Goal: Task Accomplishment & Management: Use online tool/utility

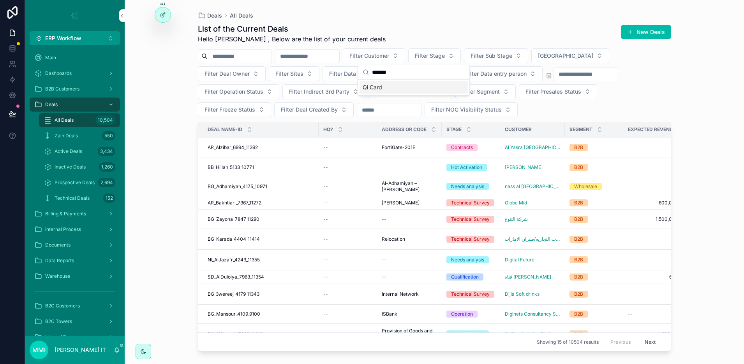
type input "*******"
click at [383, 91] on div "Qi Card" at bounding box center [414, 87] width 108 height 12
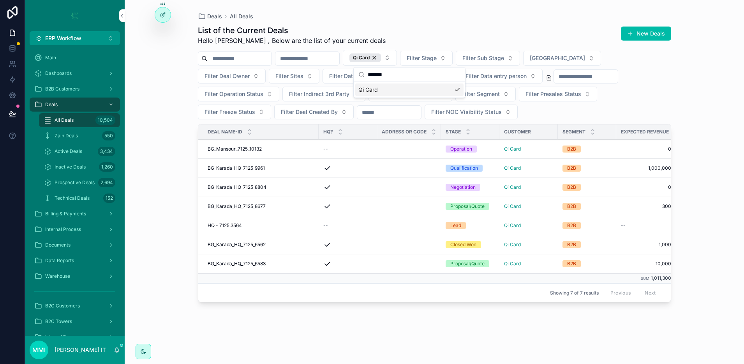
click at [232, 149] on span "BG_Mansour_7125_10132" at bounding box center [235, 149] width 54 height 6
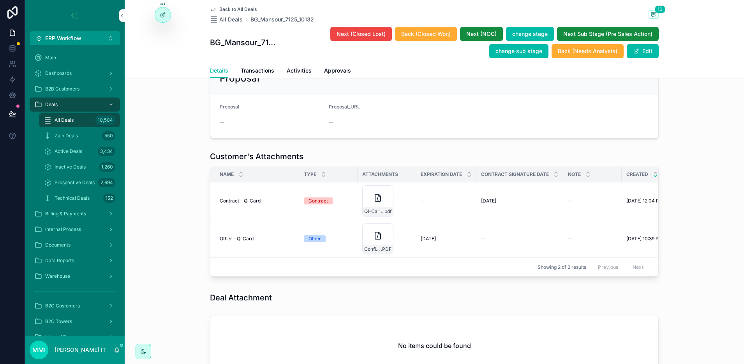
scroll to position [731, 0]
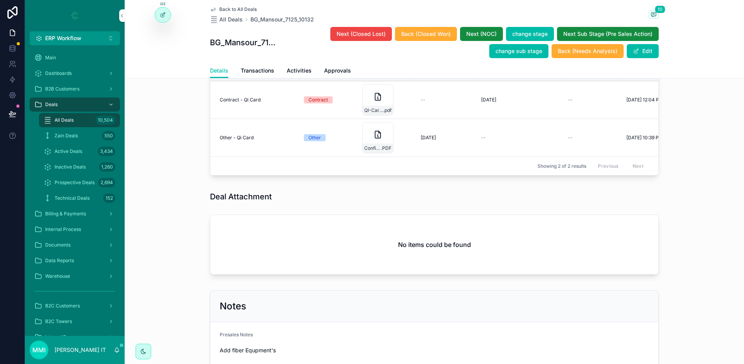
click at [373, 101] on icon "scrollable content" at bounding box center [377, 96] width 9 height 9
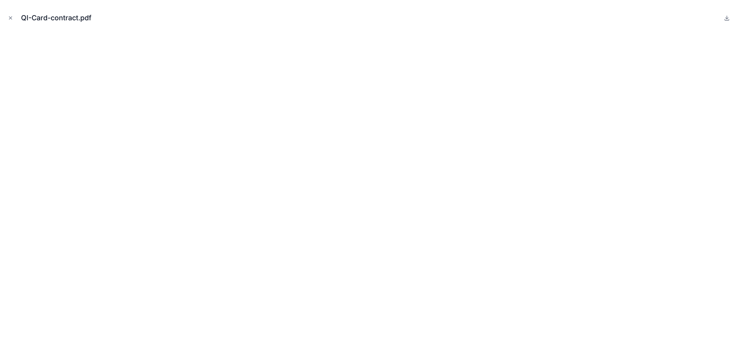
click at [12, 22] on button "Close modal" at bounding box center [10, 18] width 9 height 9
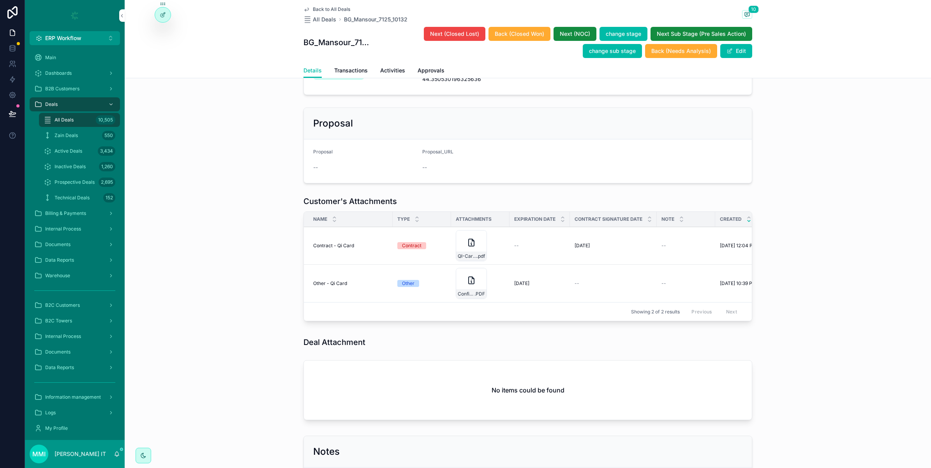
scroll to position [0, 176]
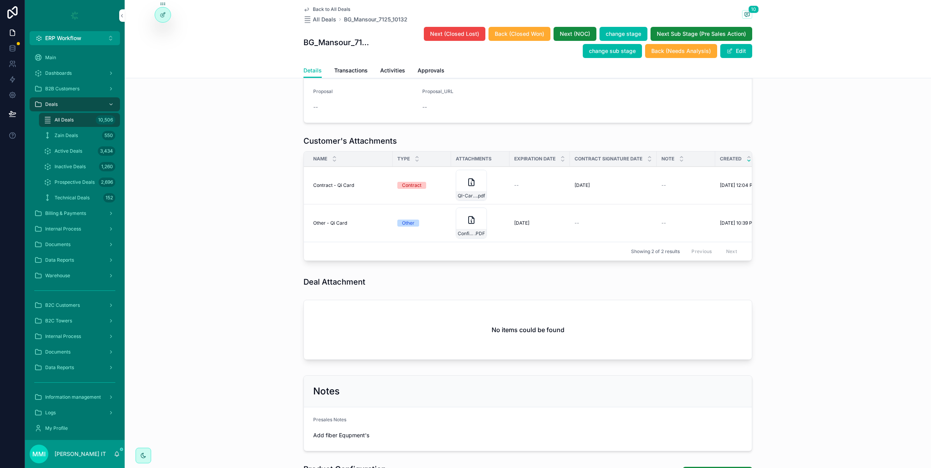
scroll to position [828, 0]
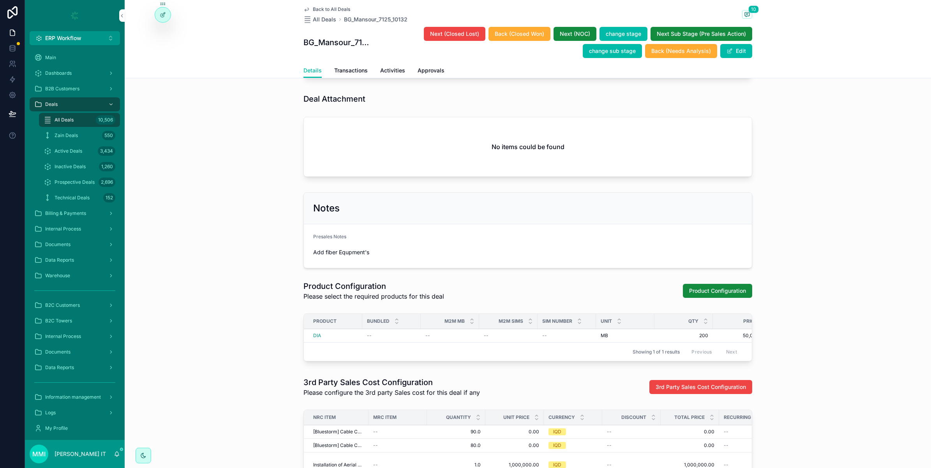
click at [689, 295] on span "Product Configuration" at bounding box center [717, 291] width 57 height 8
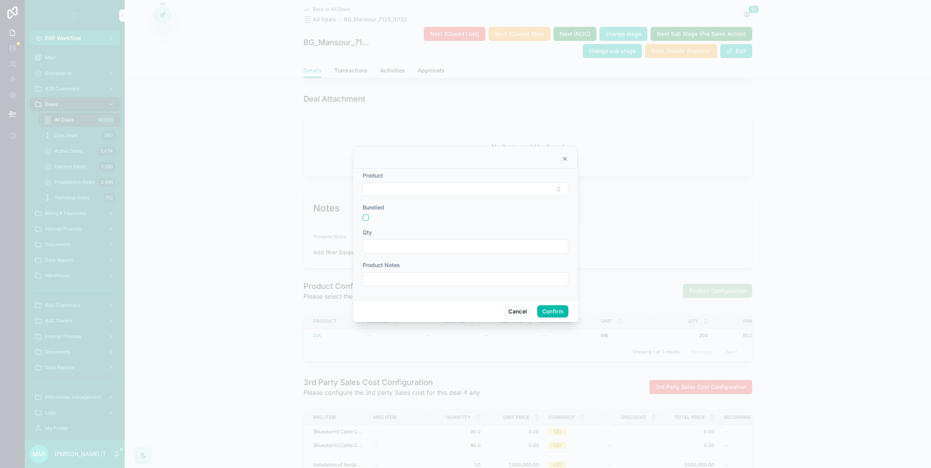
click at [378, 186] on button "Select Button" at bounding box center [466, 189] width 206 height 13
type input "**"
click at [443, 281] on div "Public IP" at bounding box center [466, 283] width 108 height 12
click at [382, 248] on input "text" at bounding box center [465, 247] width 205 height 11
type input "*"
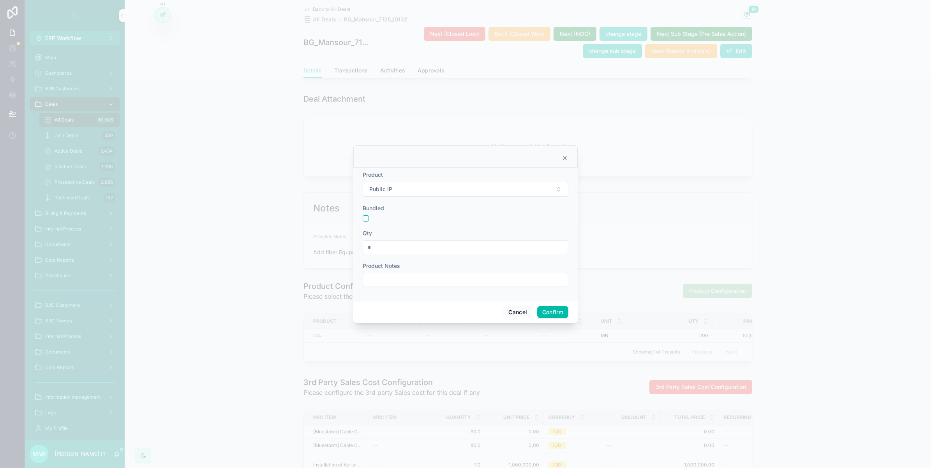
click at [547, 312] on button "Confirm" at bounding box center [552, 312] width 31 height 12
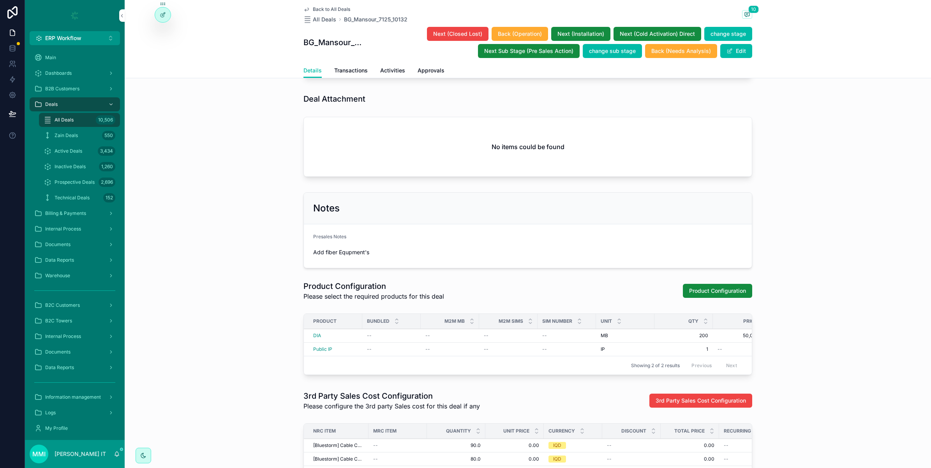
click at [695, 295] on span "Product Configuration" at bounding box center [717, 291] width 57 height 8
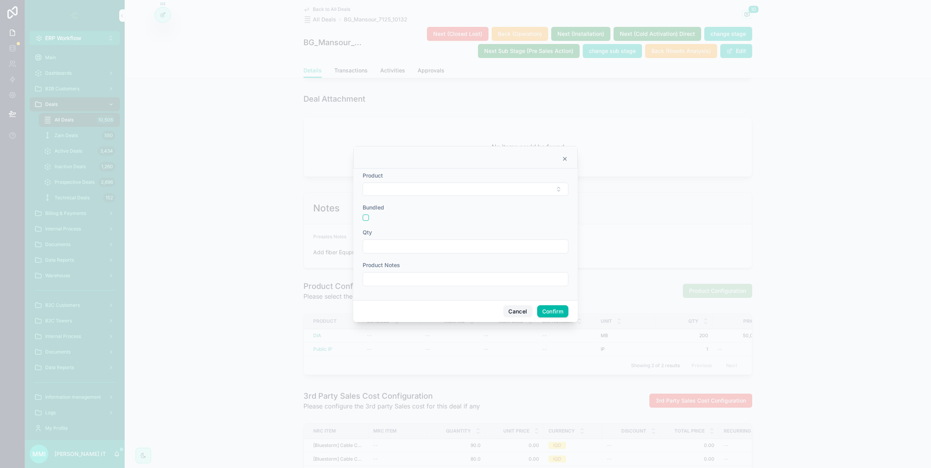
click at [515, 316] on button "Cancel" at bounding box center [518, 312] width 29 height 12
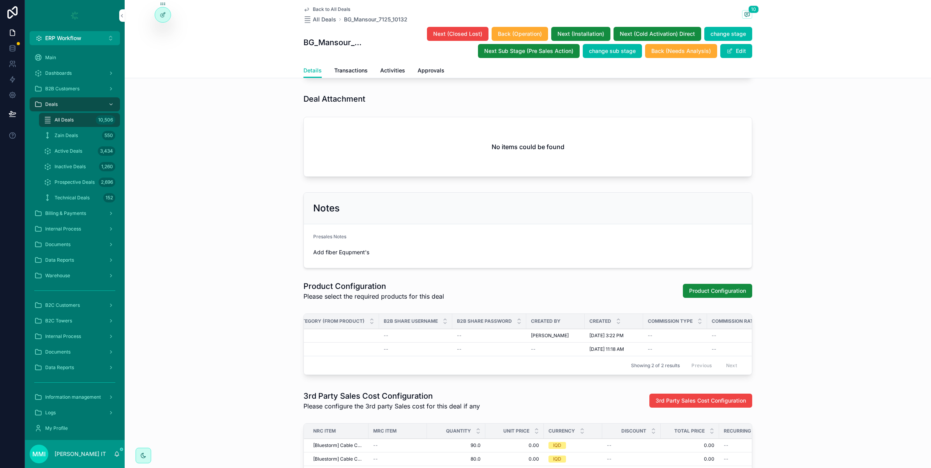
scroll to position [0, 1026]
click at [717, 295] on span "Product Configuration" at bounding box center [717, 291] width 57 height 8
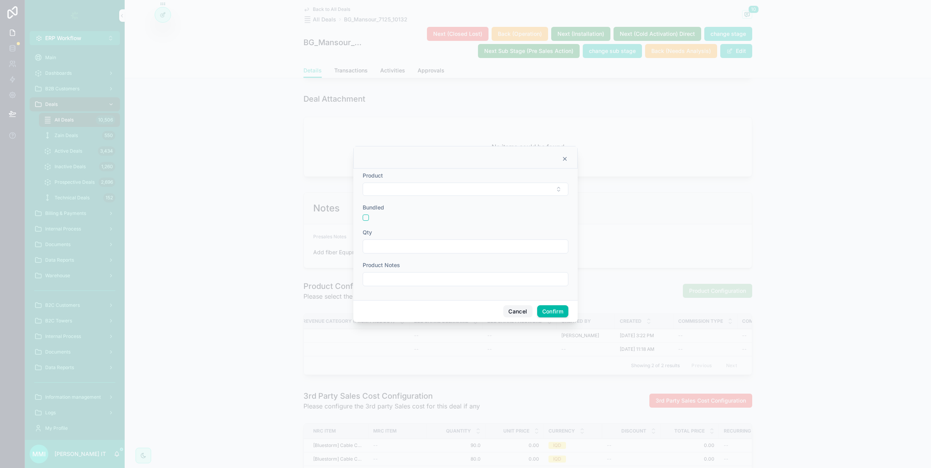
click at [513, 309] on button "Cancel" at bounding box center [518, 312] width 29 height 12
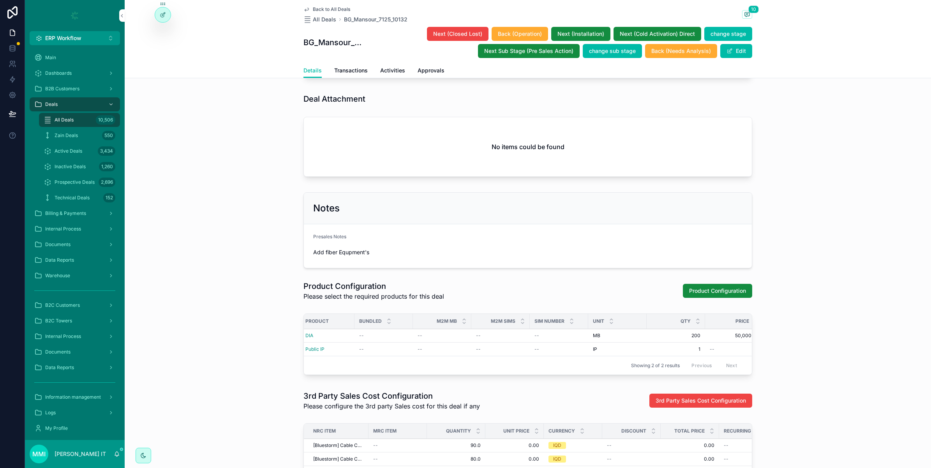
scroll to position [0, 0]
